Goal: Information Seeking & Learning: Learn about a topic

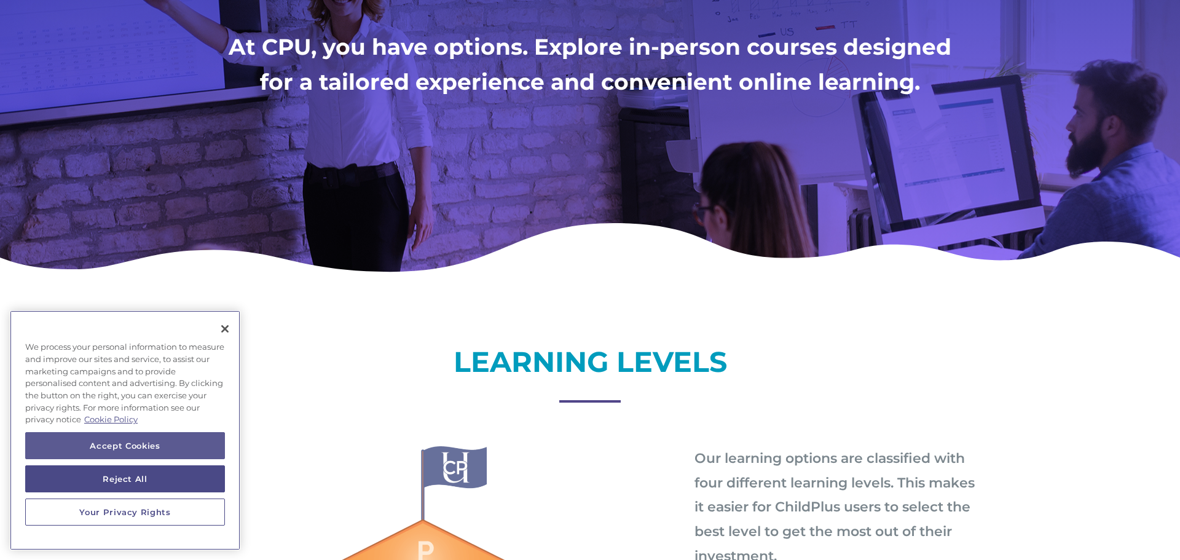
scroll to position [246, 0]
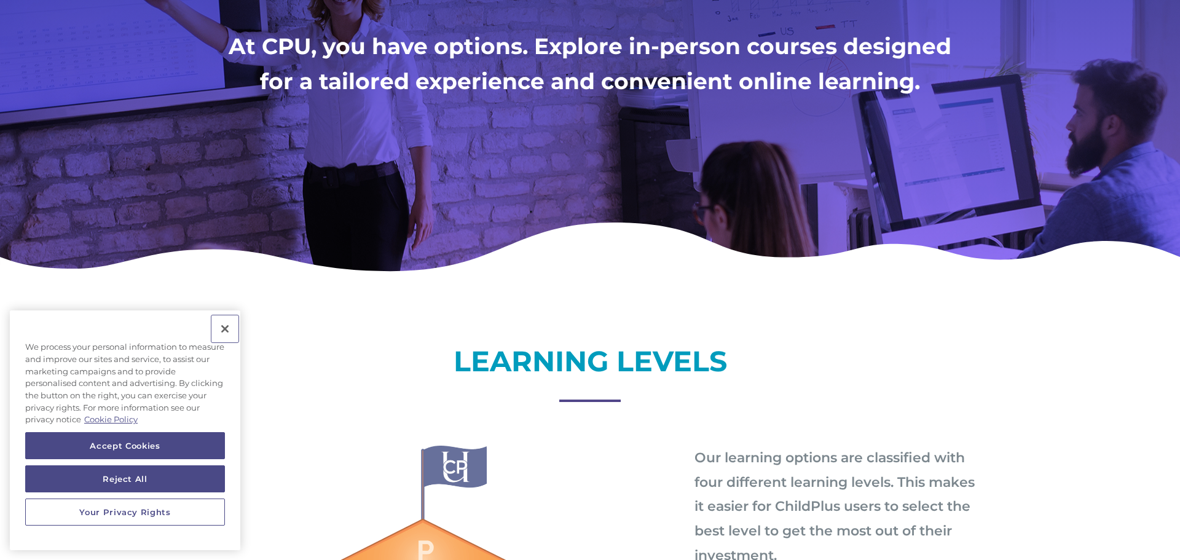
click at [225, 327] on button "Close" at bounding box center [224, 328] width 27 height 27
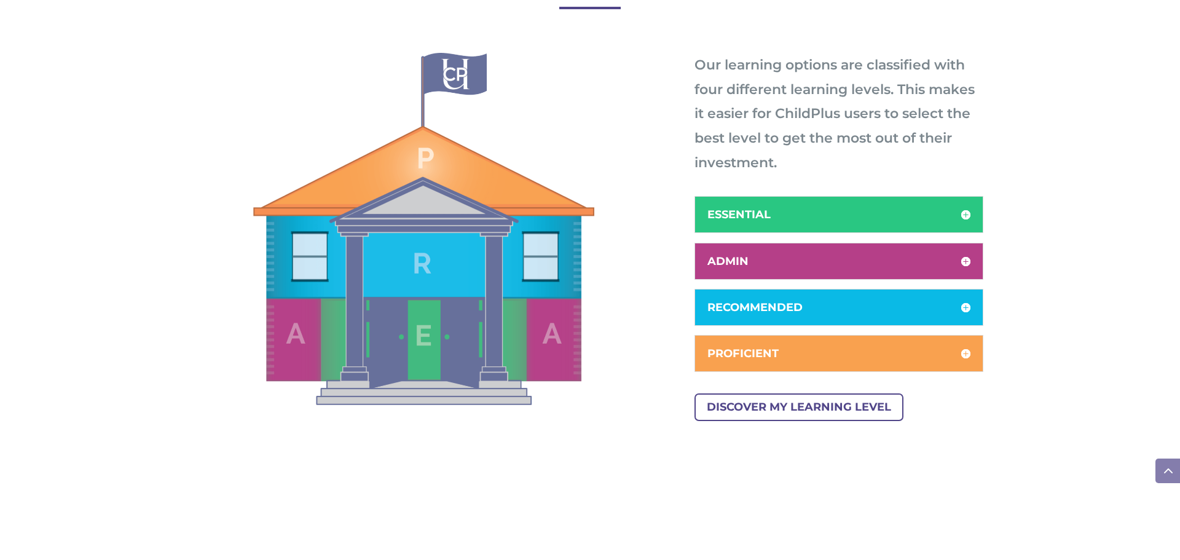
scroll to position [639, 0]
click at [778, 264] on h5 "ADMIN" at bounding box center [838, 260] width 263 height 11
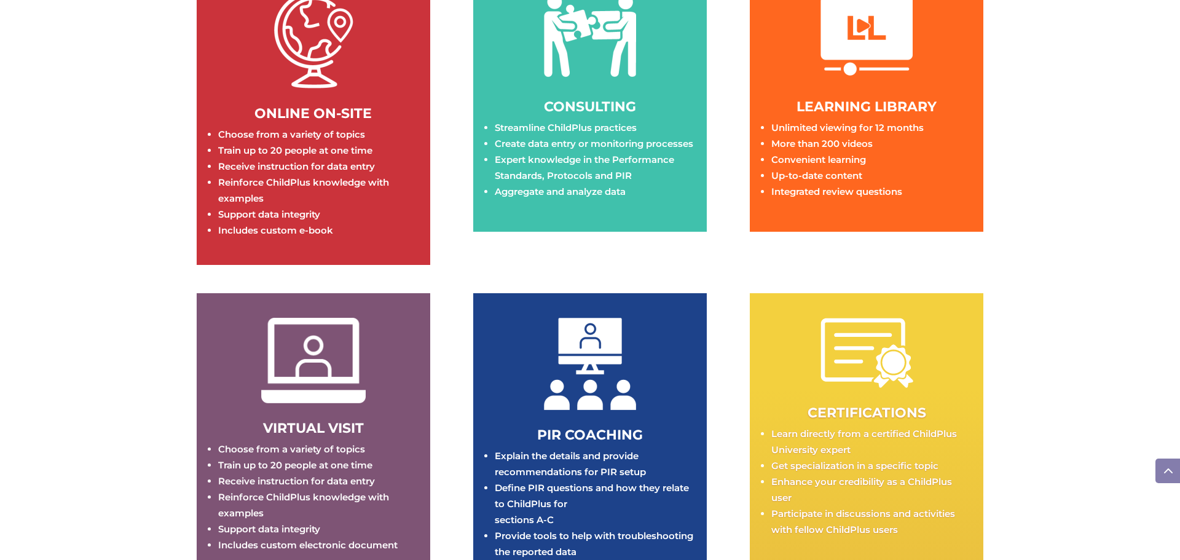
scroll to position [1869, 0]
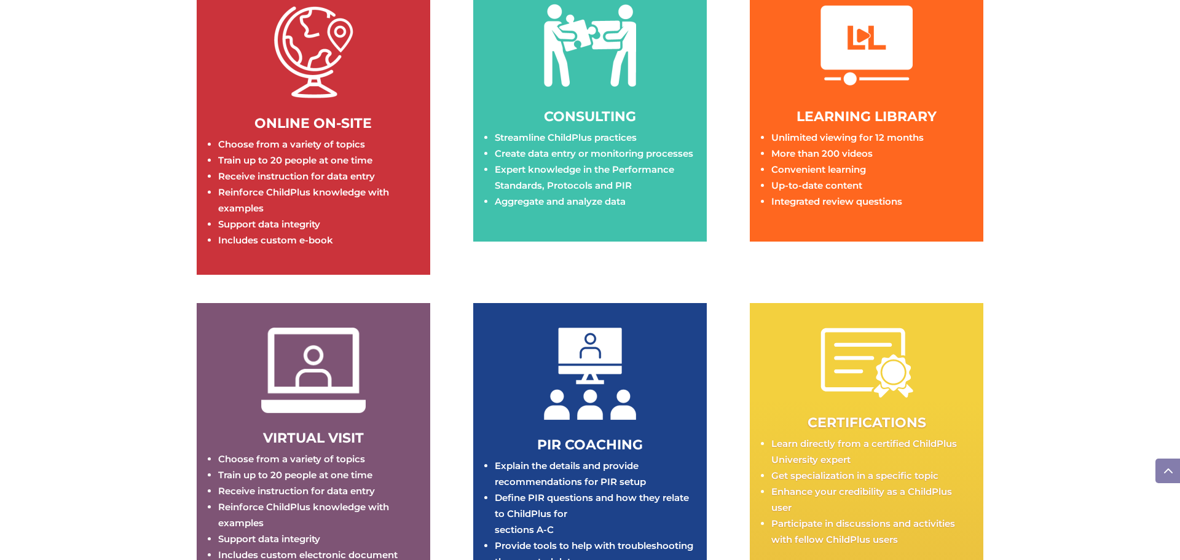
click at [888, 173] on li "Convenient learning" at bounding box center [871, 170] width 200 height 16
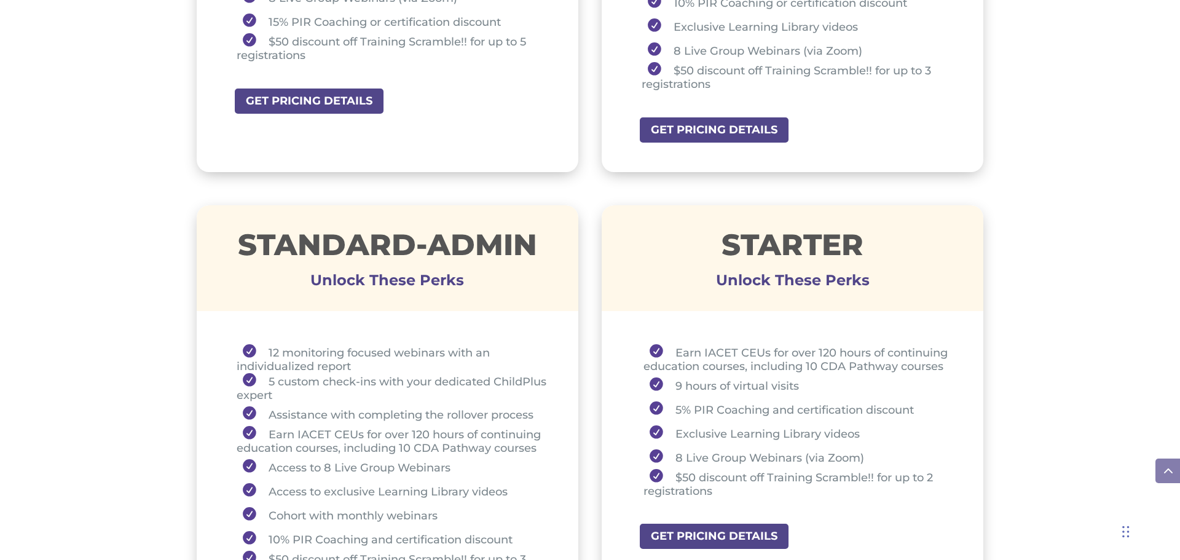
scroll to position [709, 0]
